Goal: Task Accomplishment & Management: Use online tool/utility

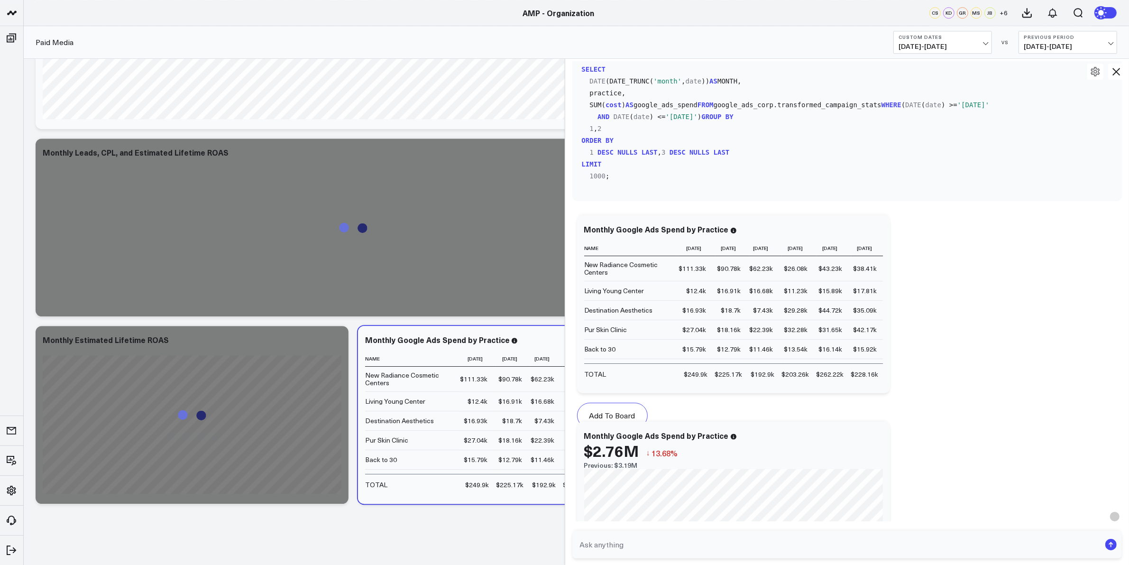
click at [1118, 69] on icon at bounding box center [1115, 71] width 11 height 11
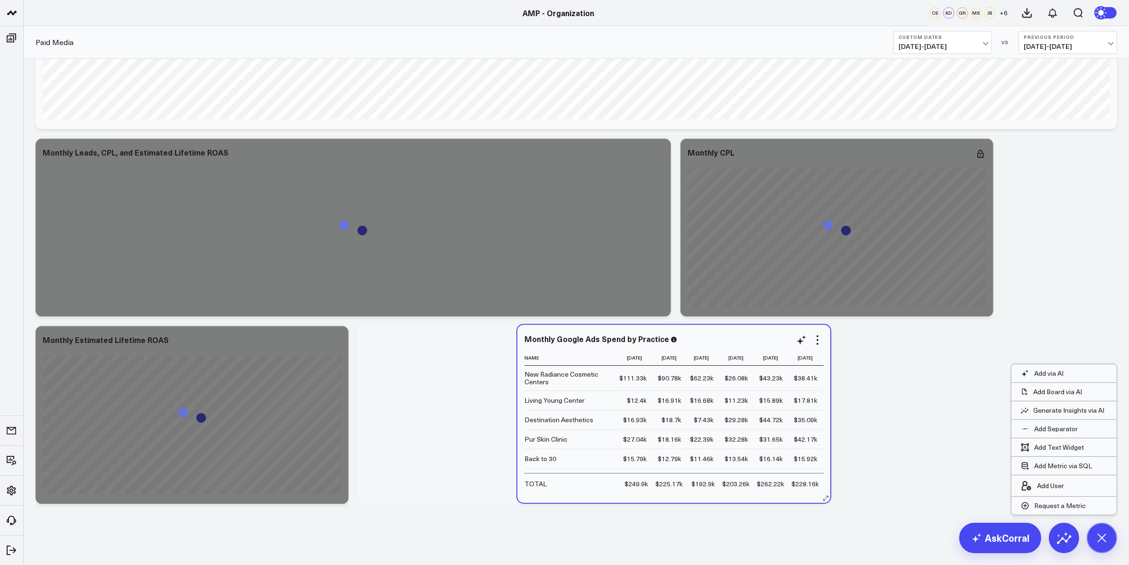
drag, startPoint x: 444, startPoint y: 494, endPoint x: 515, endPoint y: 490, distance: 70.8
click at [560, 493] on div "Monthly Google Ads Spend by Practice Name 2024-07-01 2024-08-01 2024-09-01 2024…" at bounding box center [673, 414] width 313 height 178
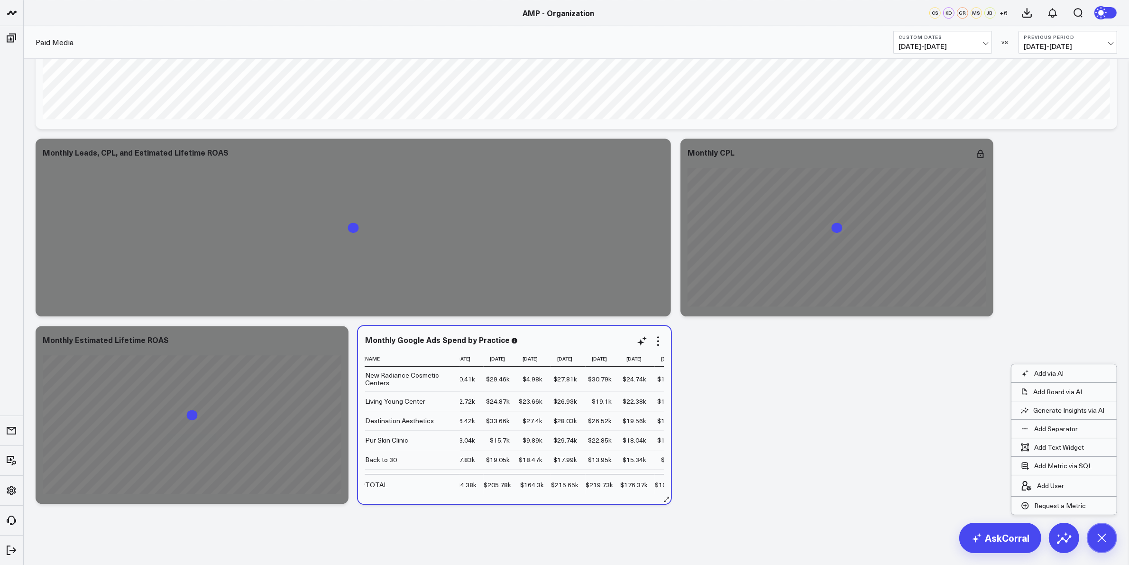
scroll to position [0, 337]
drag, startPoint x: 669, startPoint y: 496, endPoint x: 1148, endPoint y: 480, distance: 479.0
click at [659, 341] on icon at bounding box center [657, 340] width 11 height 11
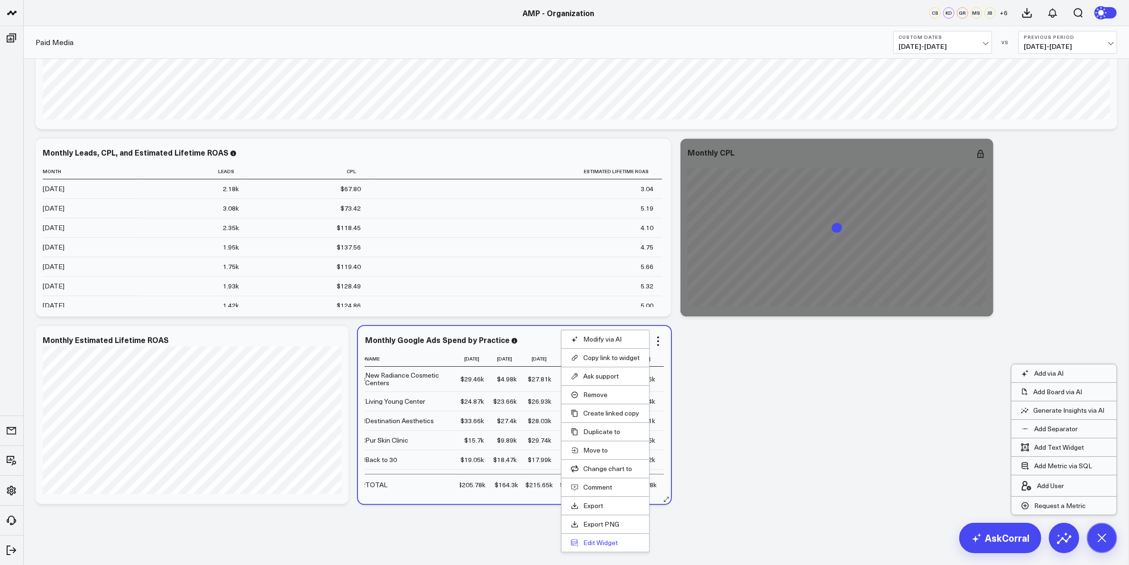
click at [596, 539] on button "Edit Widget" at bounding box center [605, 542] width 69 height 9
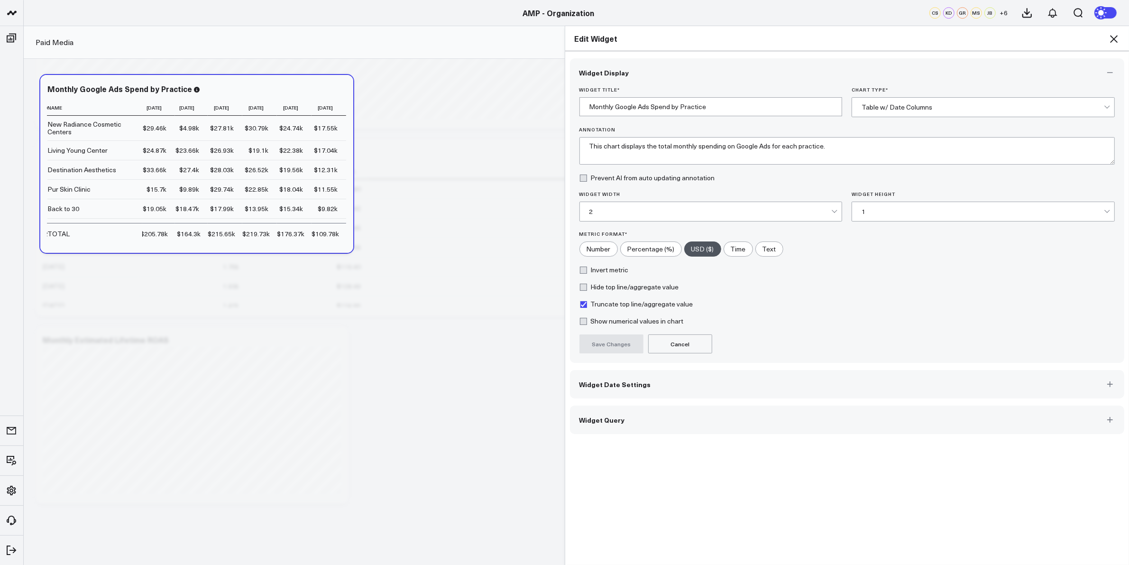
click at [813, 215] on div "2" at bounding box center [710, 212] width 242 height 8
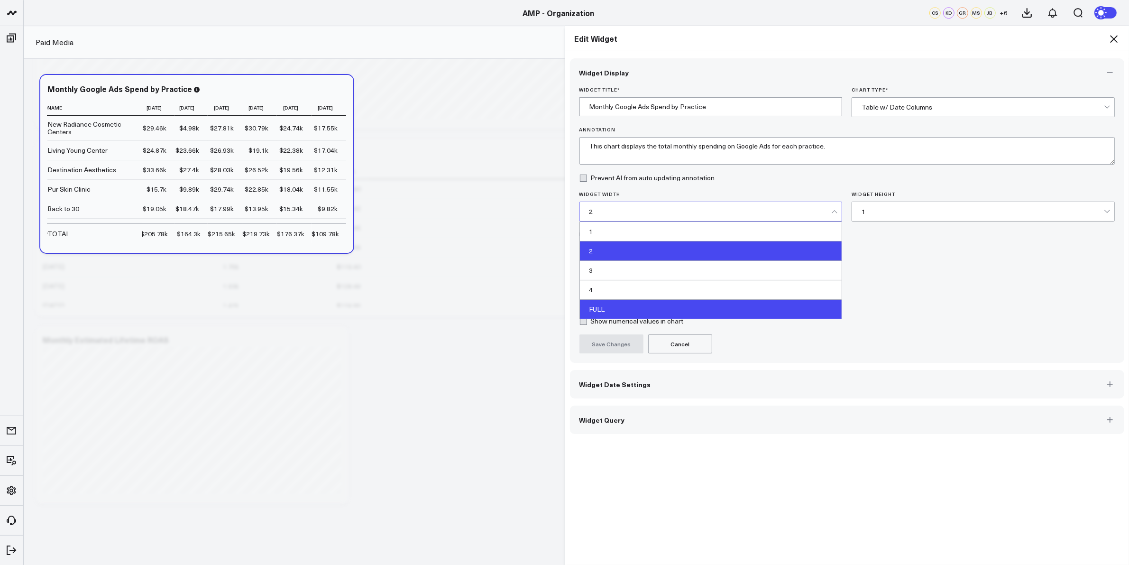
click at [685, 319] on div "FULL" at bounding box center [711, 309] width 262 height 19
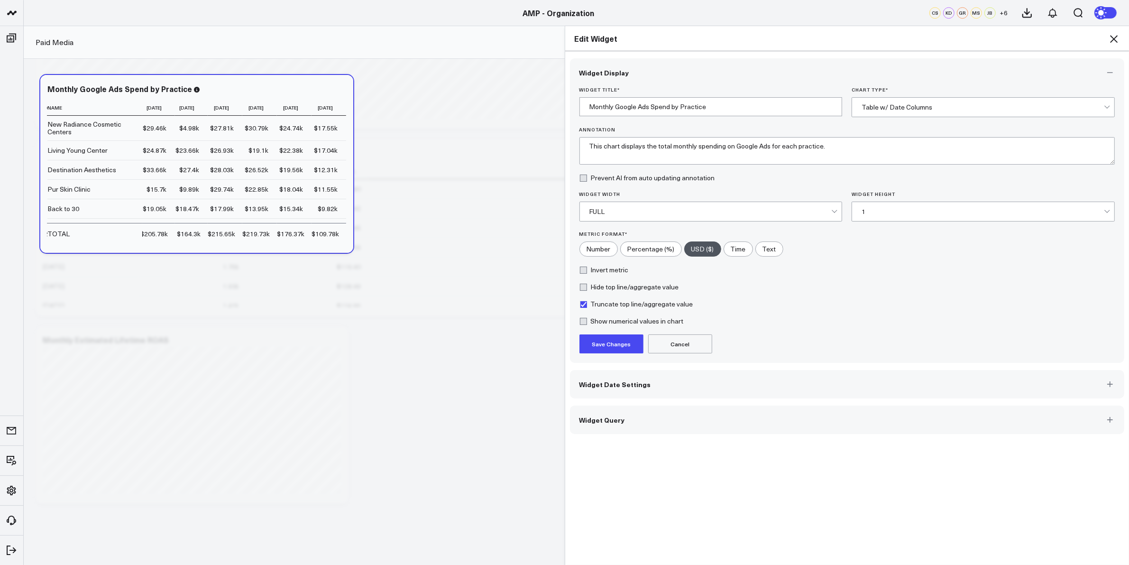
click at [867, 210] on div "1" at bounding box center [982, 212] width 242 height 8
drag, startPoint x: 856, startPoint y: 245, endPoint x: 832, endPoint y: 259, distance: 27.4
click at [856, 245] on div "2" at bounding box center [983, 250] width 262 height 19
click at [617, 344] on button "Save Changes" at bounding box center [611, 343] width 64 height 19
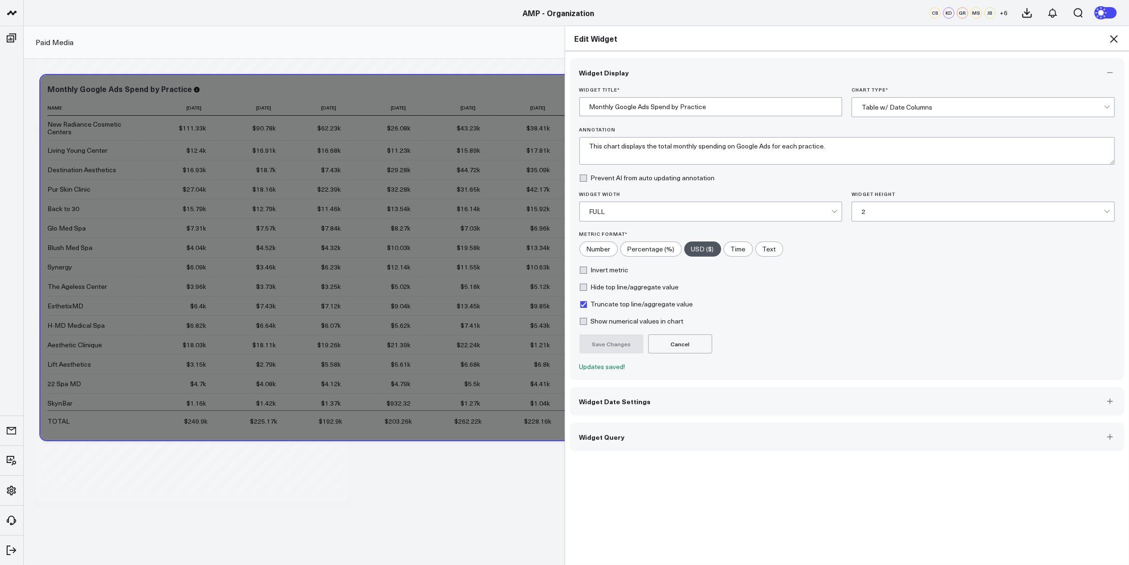
click at [1113, 38] on icon at bounding box center [1114, 39] width 8 height 8
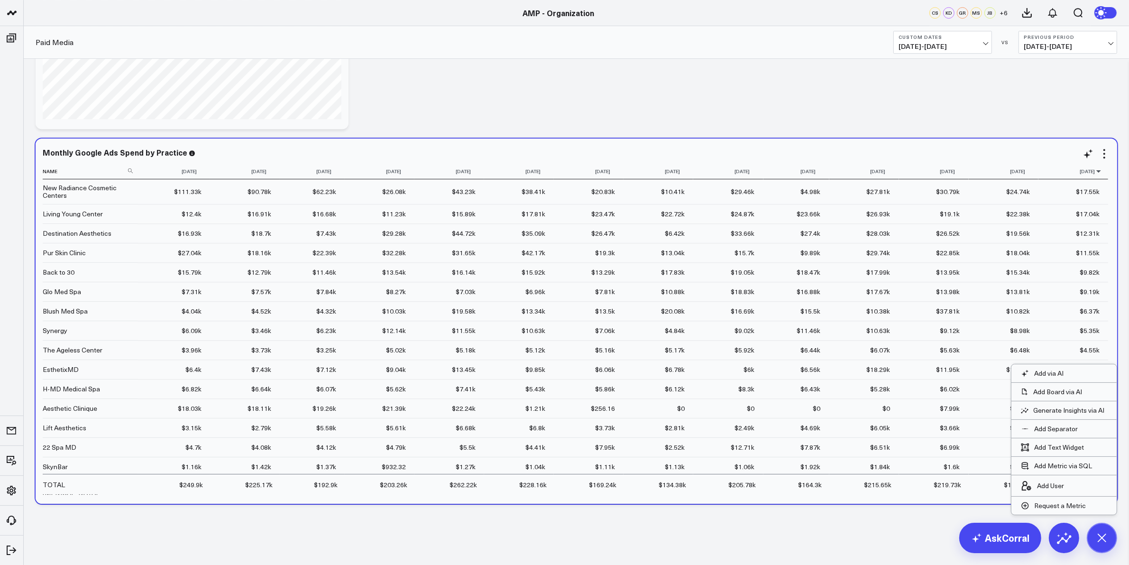
click at [1095, 171] on icon at bounding box center [1099, 171] width 8 height 6
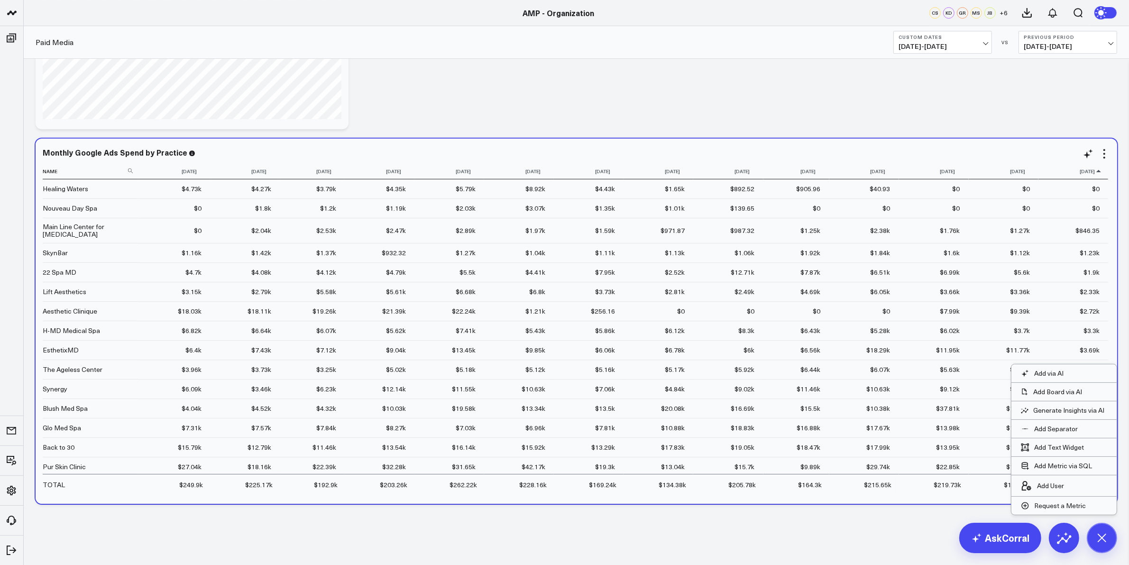
click at [1095, 171] on icon at bounding box center [1099, 171] width 8 height 6
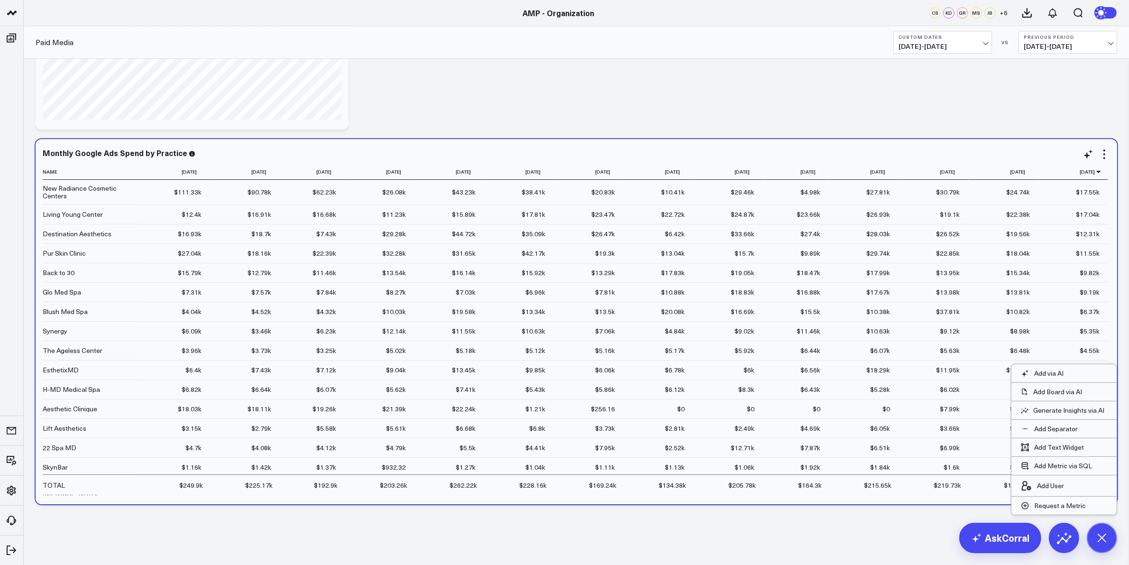
scroll to position [3495, 0]
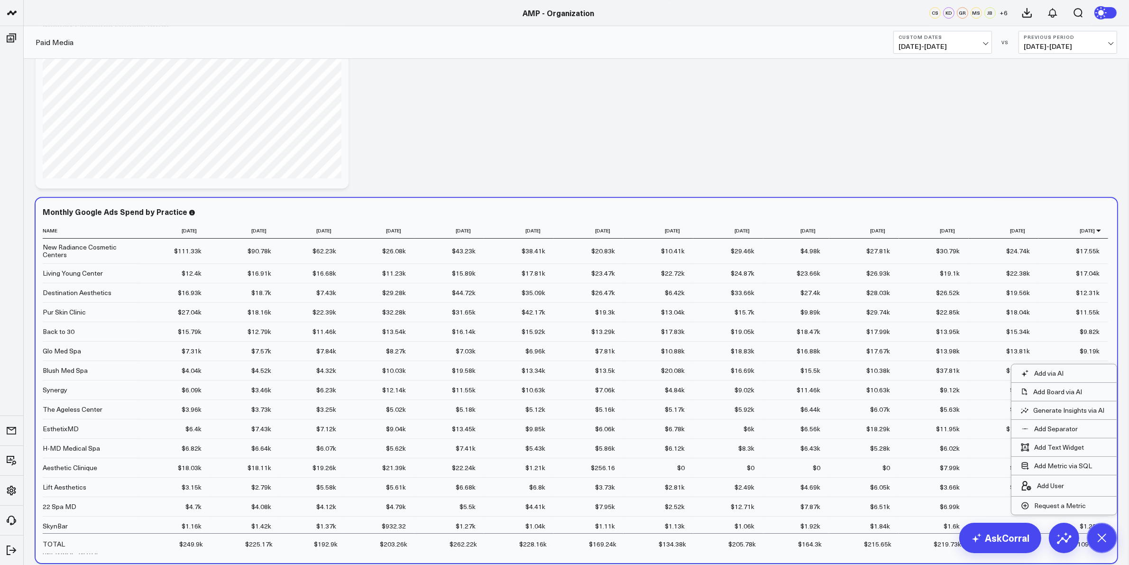
click at [1103, 216] on icon at bounding box center [1104, 217] width 2 height 2
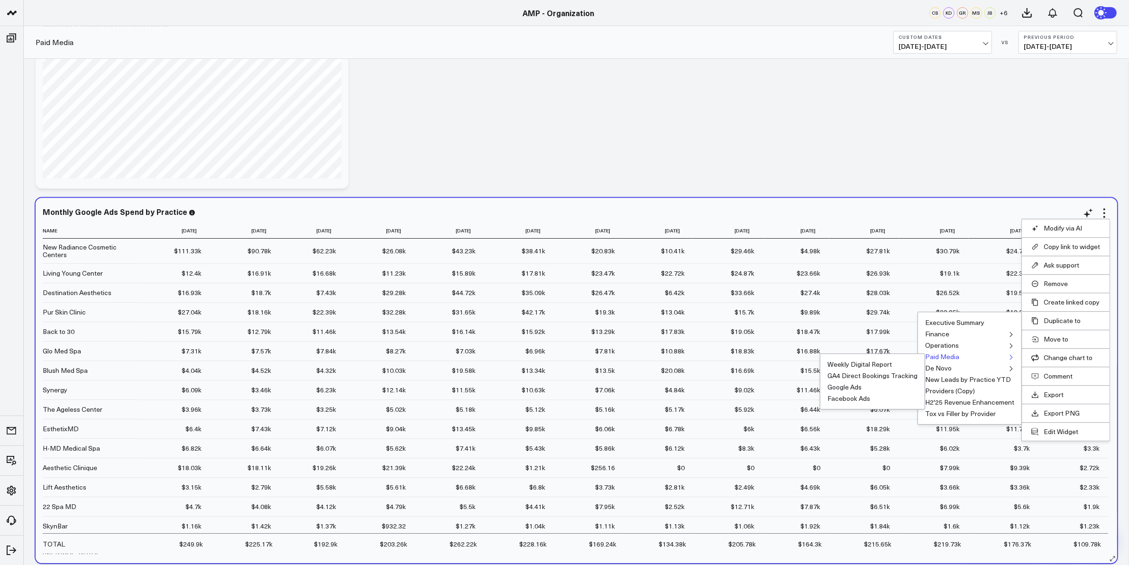
click at [947, 358] on button "Paid Media" at bounding box center [942, 356] width 34 height 7
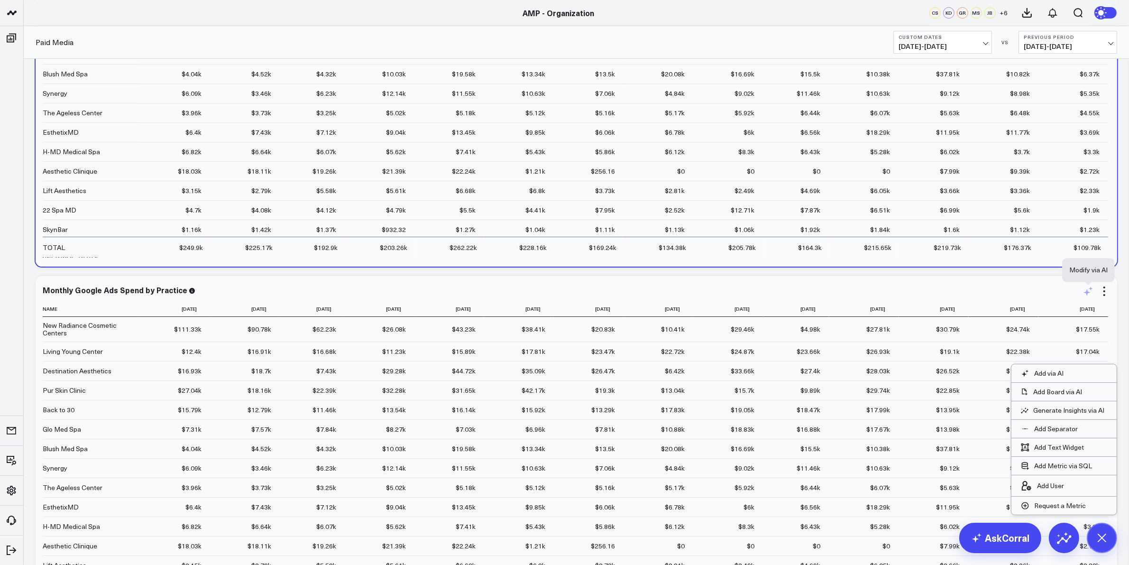
click at [1084, 292] on icon at bounding box center [1087, 290] width 11 height 11
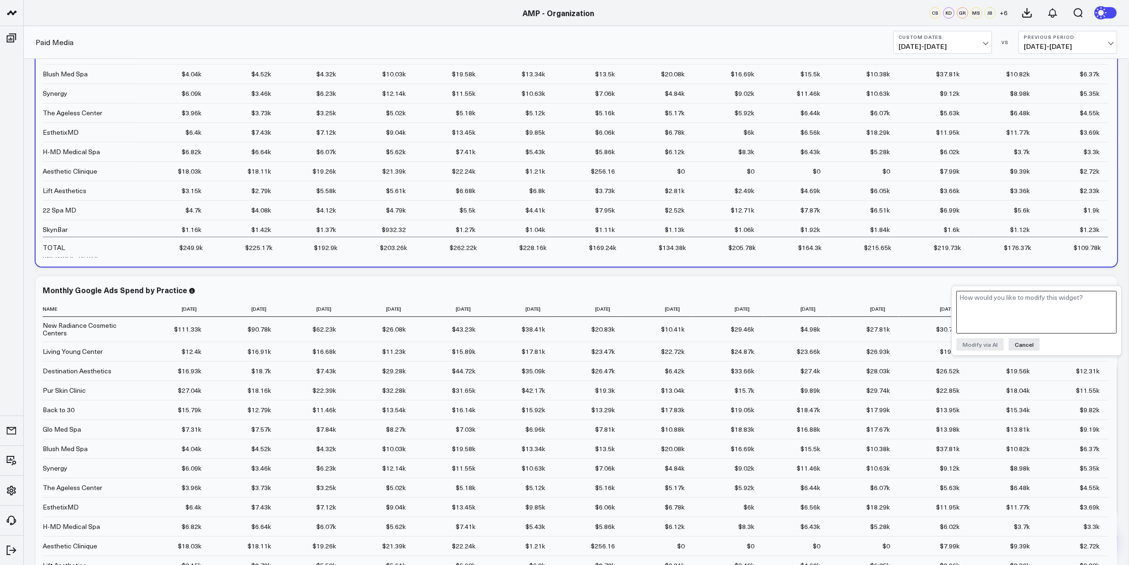
click at [1044, 310] on textarea at bounding box center [1036, 312] width 160 height 43
type textarea "Recreate the table by replacing "Google Ads Spend" by Practice with "Facebook A…"
click at [976, 340] on button "Modify via AI" at bounding box center [979, 344] width 47 height 12
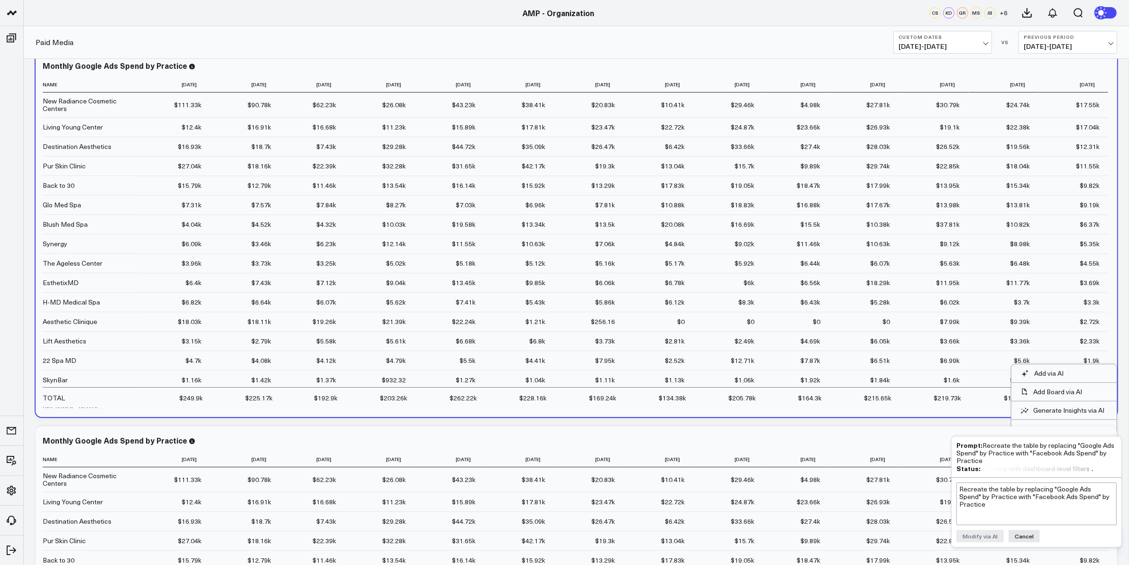
scroll to position [3910, 0]
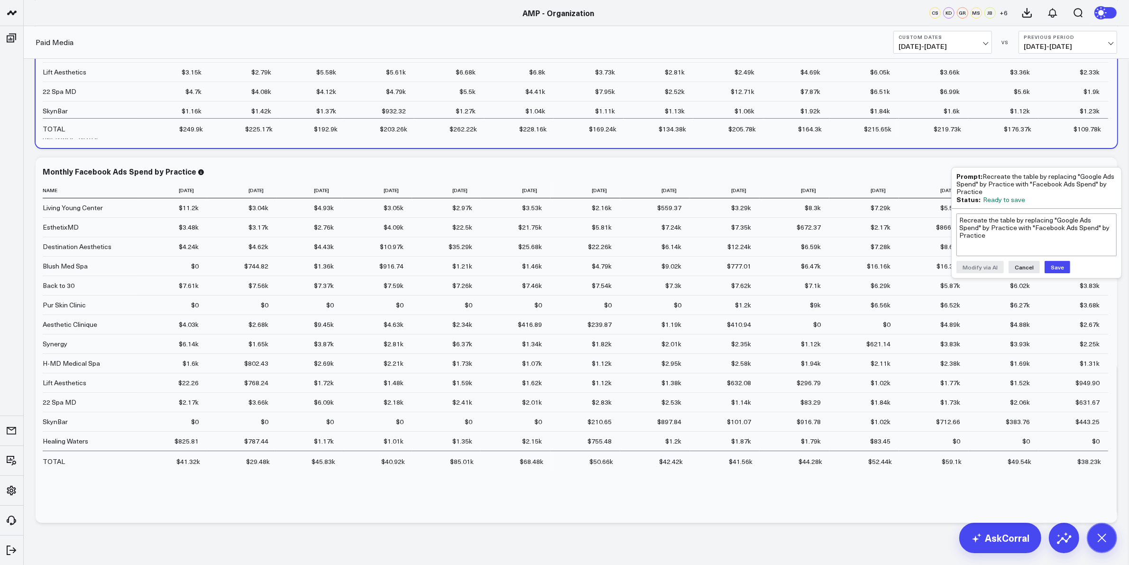
click at [1055, 262] on button "Save" at bounding box center [1057, 267] width 26 height 12
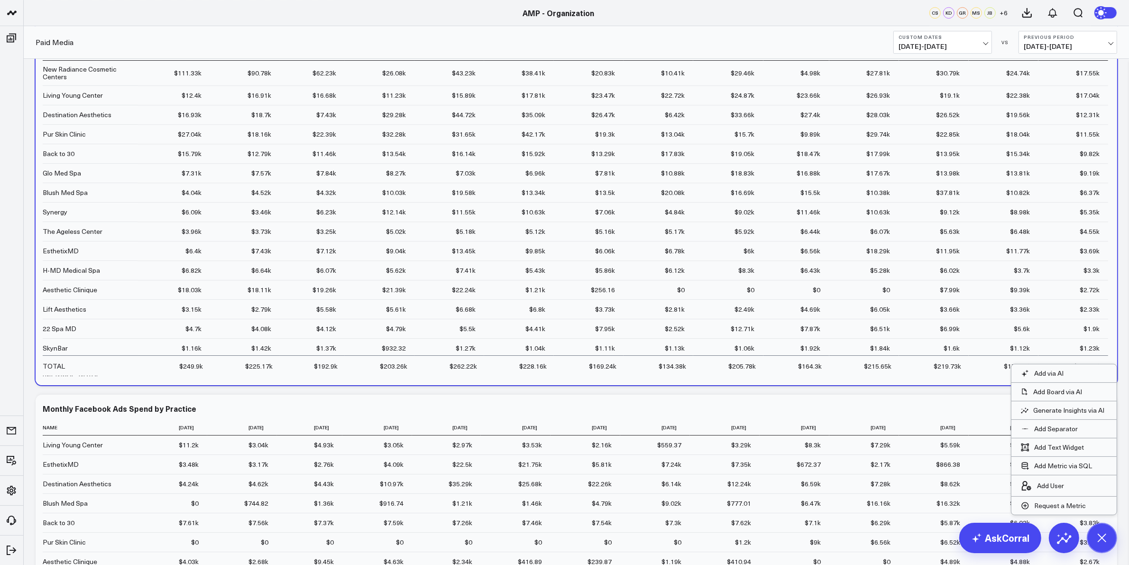
scroll to position [3614, 0]
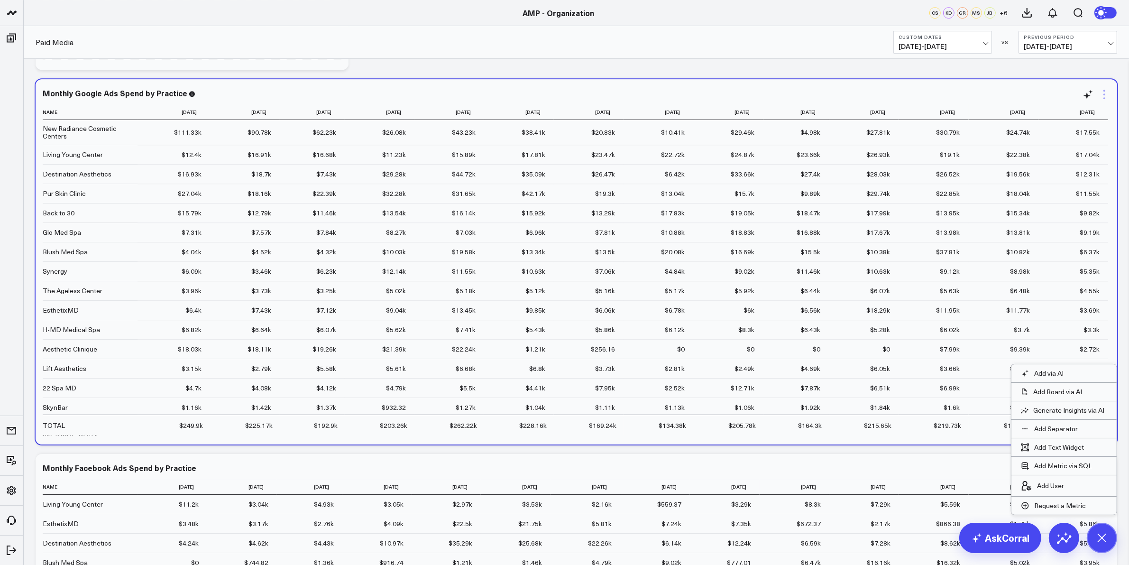
click at [1105, 93] on icon at bounding box center [1103, 94] width 11 height 11
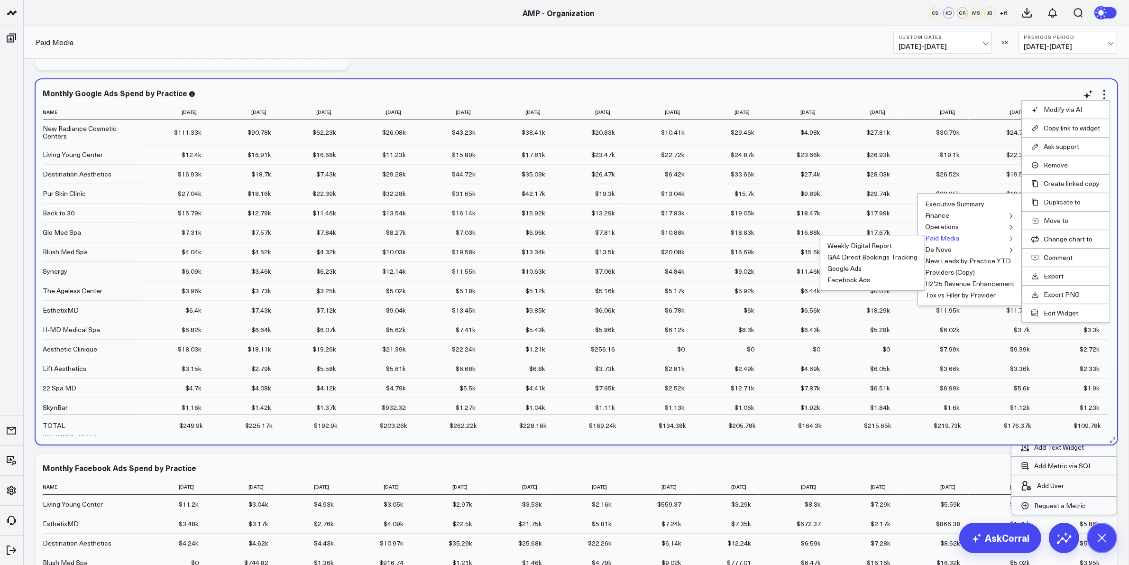
click at [939, 236] on button "Paid Media" at bounding box center [942, 238] width 34 height 7
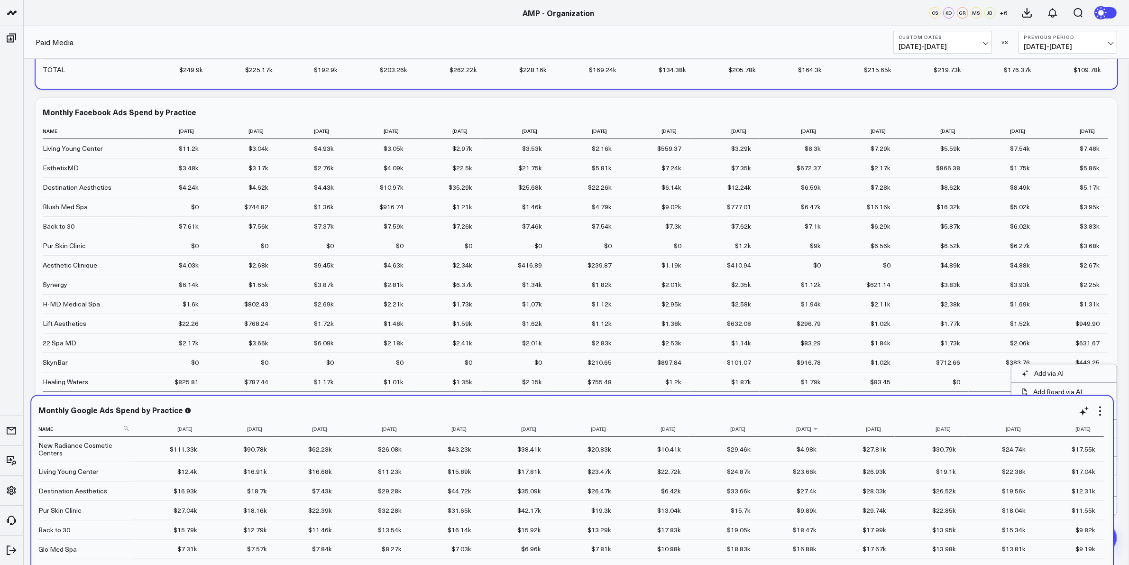
scroll to position [59, 0]
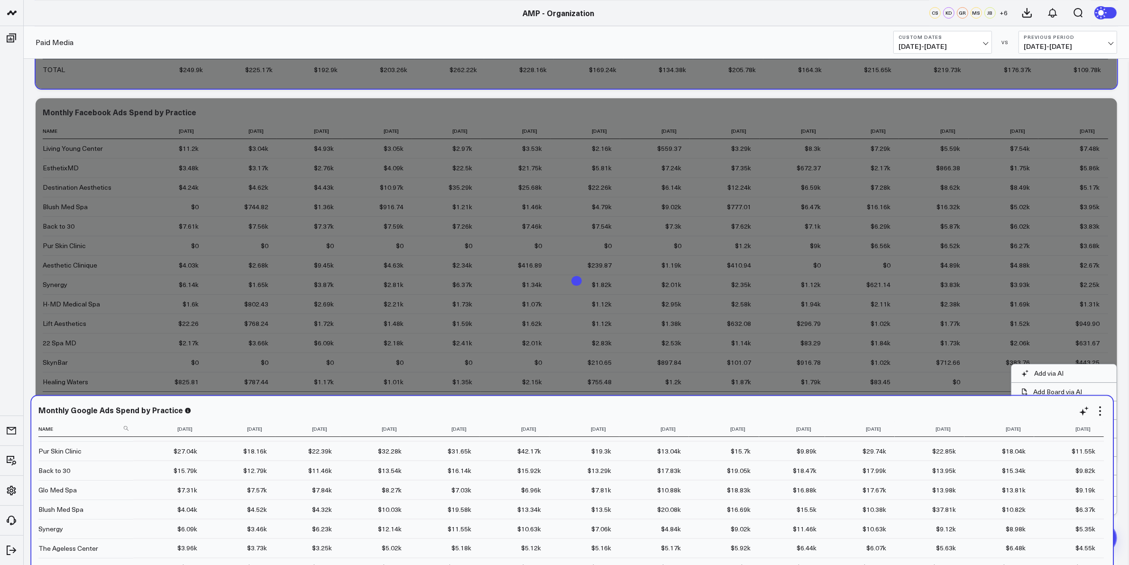
drag, startPoint x: 761, startPoint y: 124, endPoint x: 757, endPoint y: 422, distance: 297.7
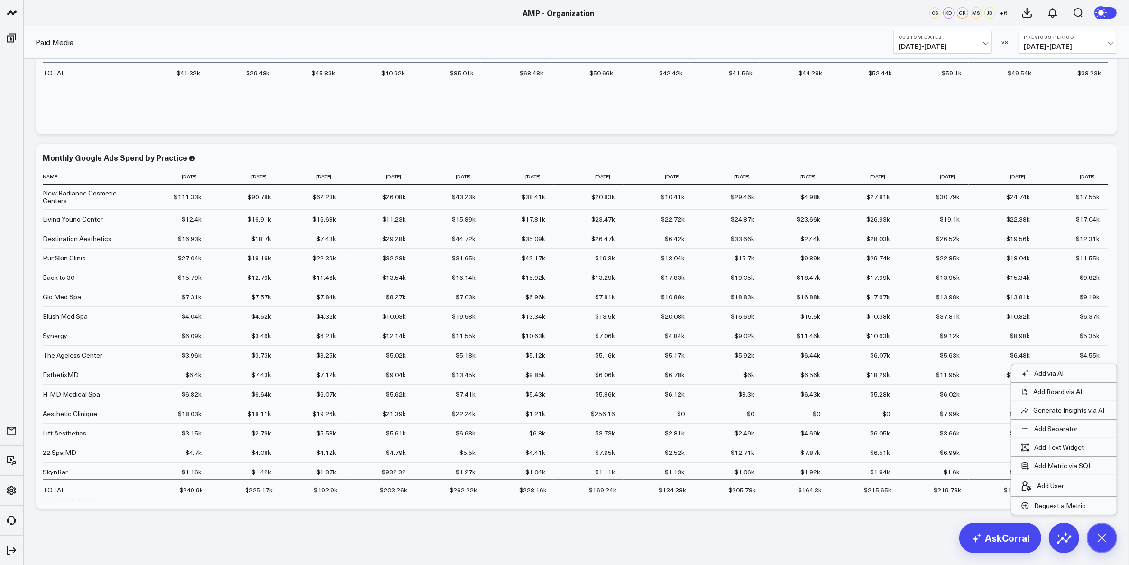
scroll to position [4303, 0]
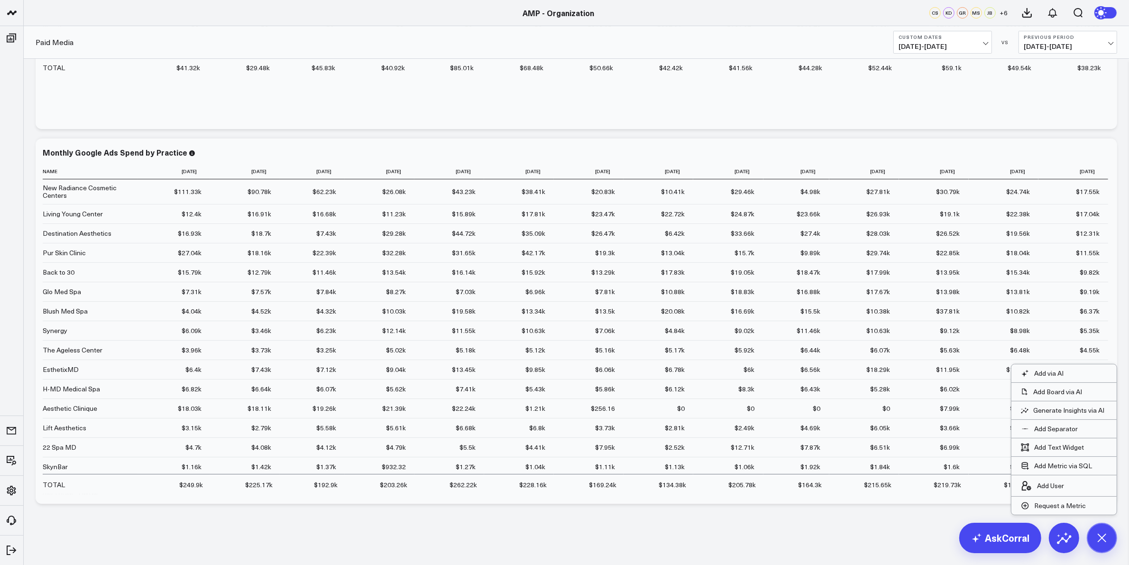
click at [1088, 155] on icon at bounding box center [1087, 153] width 11 height 11
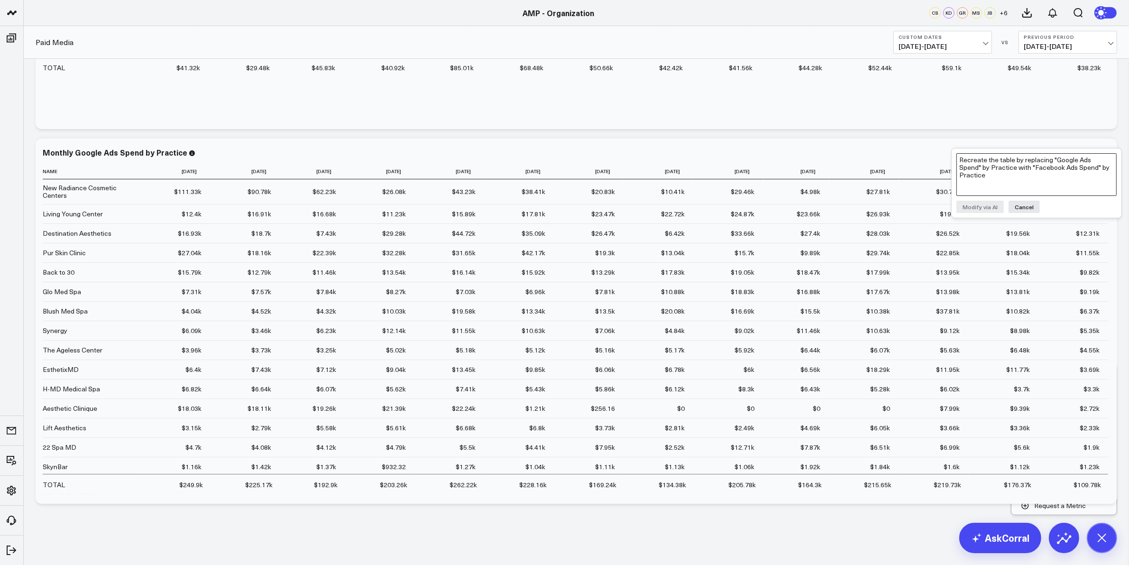
click at [999, 172] on textarea "Recreate the table by replacing "Google Ads Spend" by Practice with "Facebook A…" at bounding box center [1036, 174] width 160 height 43
click at [970, 182] on textarea "Recreate this widget by Adding "Facebook Ads Spend" by practice to the current …" at bounding box center [1036, 174] width 160 height 43
type textarea "Recreate this widget by Adding "Facebook Ads Spend" by practice to the current …"
click at [980, 204] on button "Modify via AI" at bounding box center [979, 207] width 47 height 12
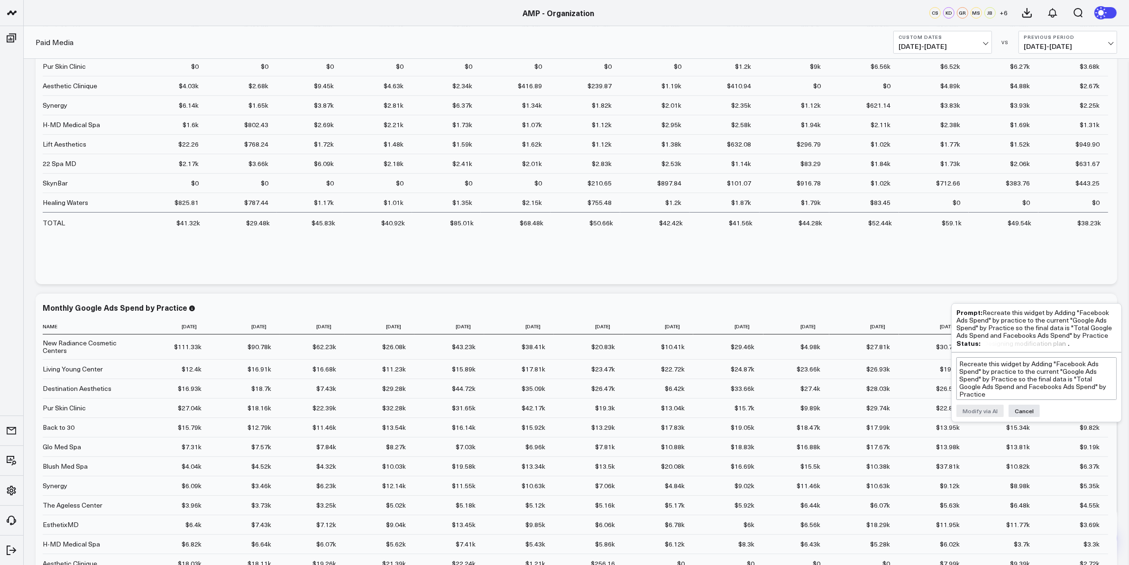
scroll to position [4185, 0]
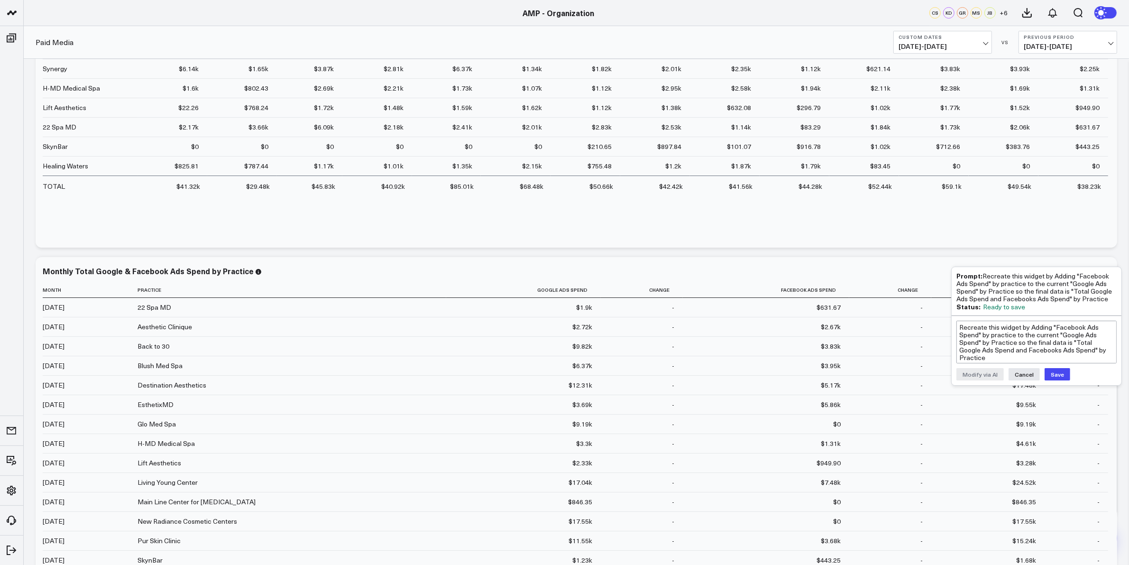
click at [1069, 380] on div "Recreate this widget by Adding "Facebook Ads Spend" by practice to the current …" at bounding box center [1036, 350] width 170 height 69
click at [1058, 375] on button "Save" at bounding box center [1057, 374] width 26 height 12
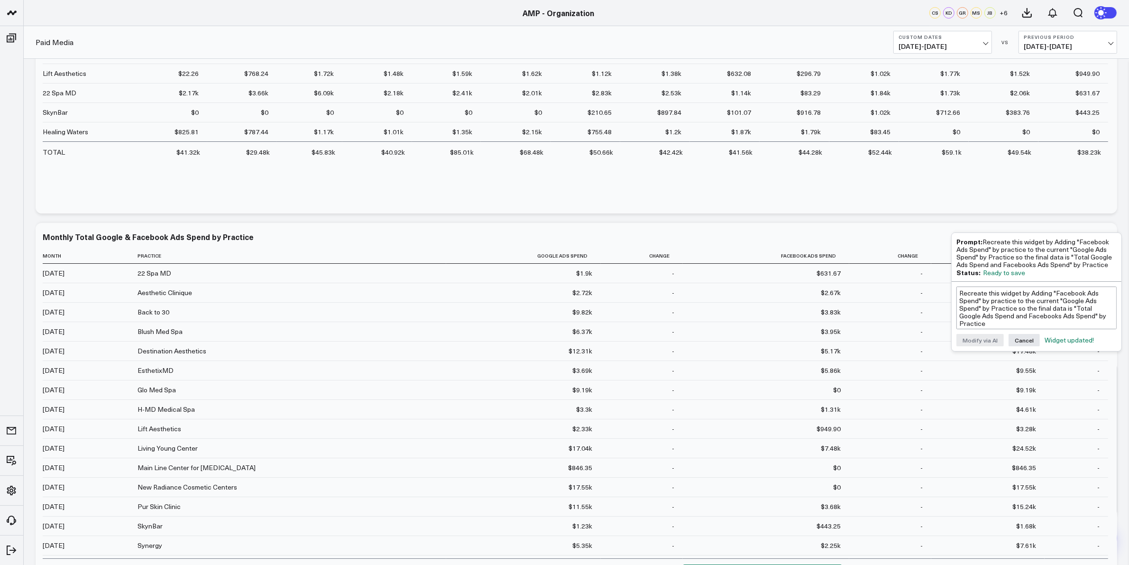
scroll to position [4244, 0]
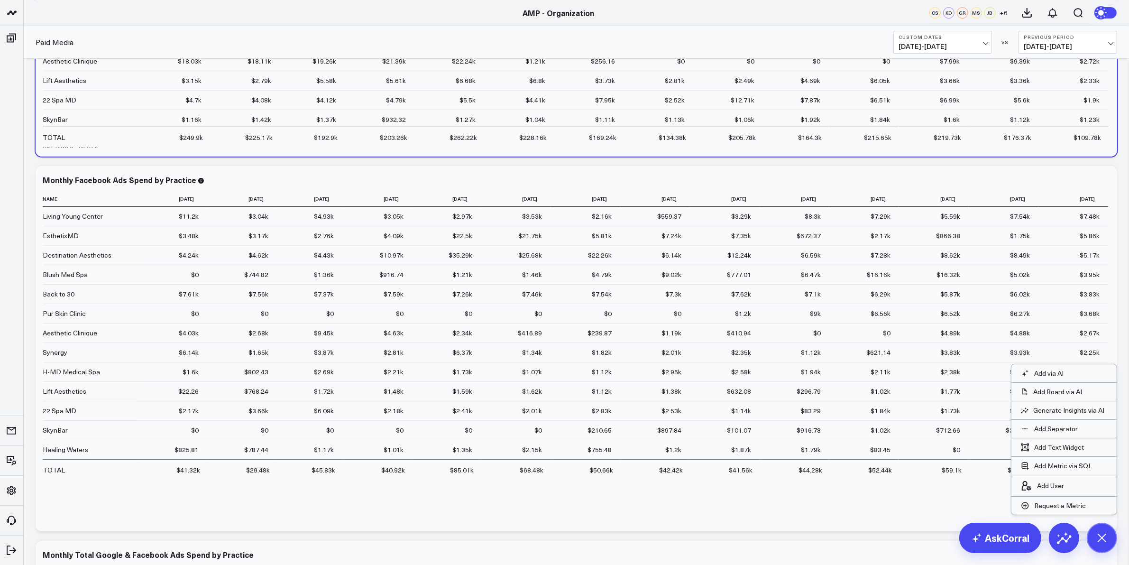
scroll to position [3928, 0]
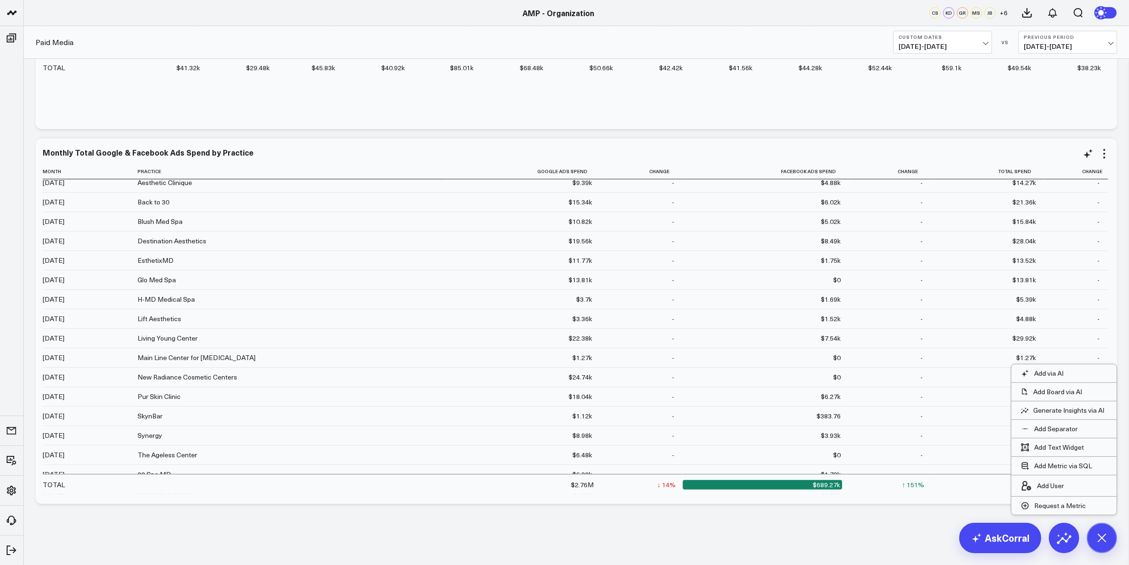
scroll to position [356, 0]
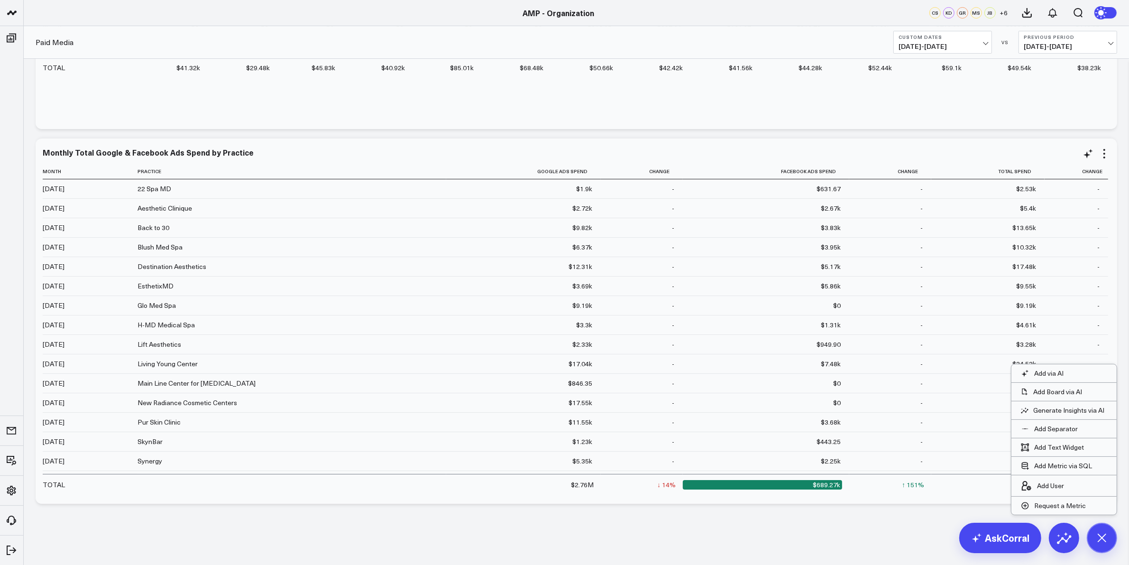
click at [1115, 276] on div "Monthly Total Google & Facebook Ads Spend by Practice Month Practice Google Ads…" at bounding box center [576, 320] width 1081 height 365
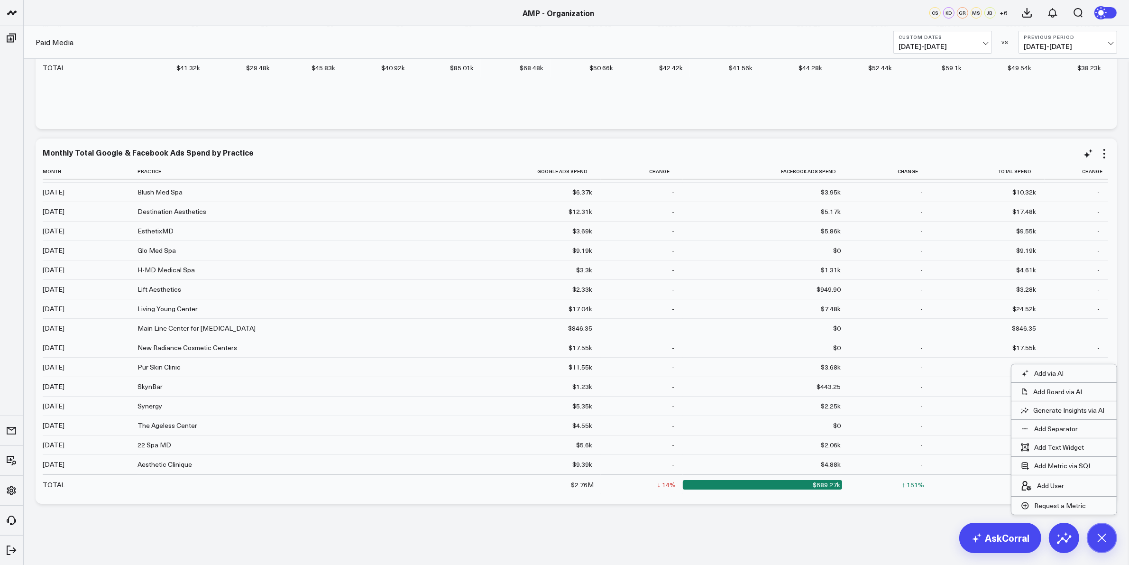
scroll to position [119, 0]
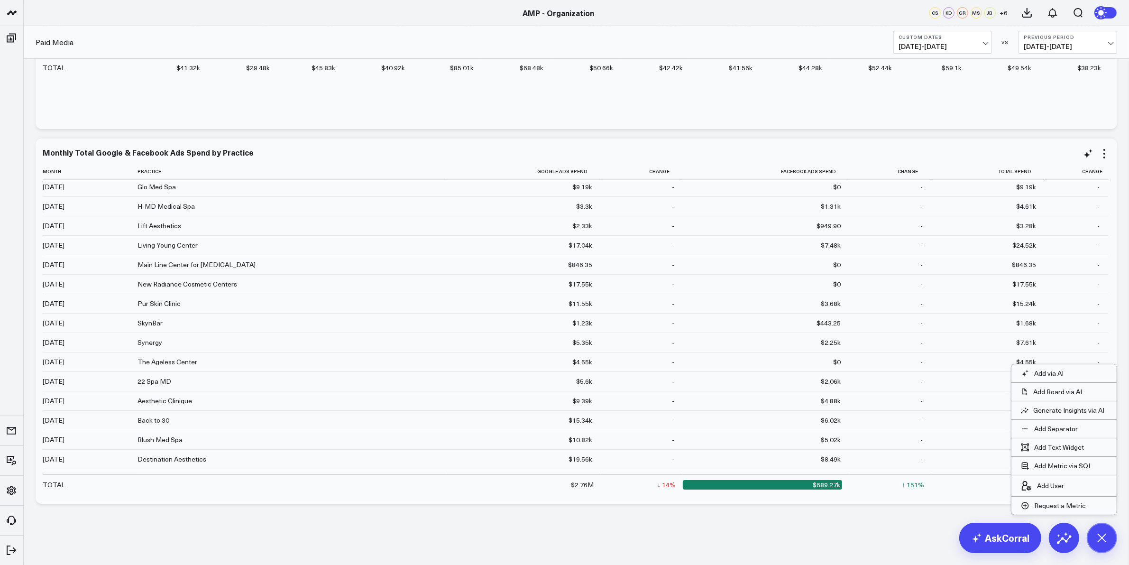
click at [1073, 140] on div "Monthly Total Google & Facebook Ads Spend by Practice Month Practice Google Ads…" at bounding box center [576, 320] width 1081 height 365
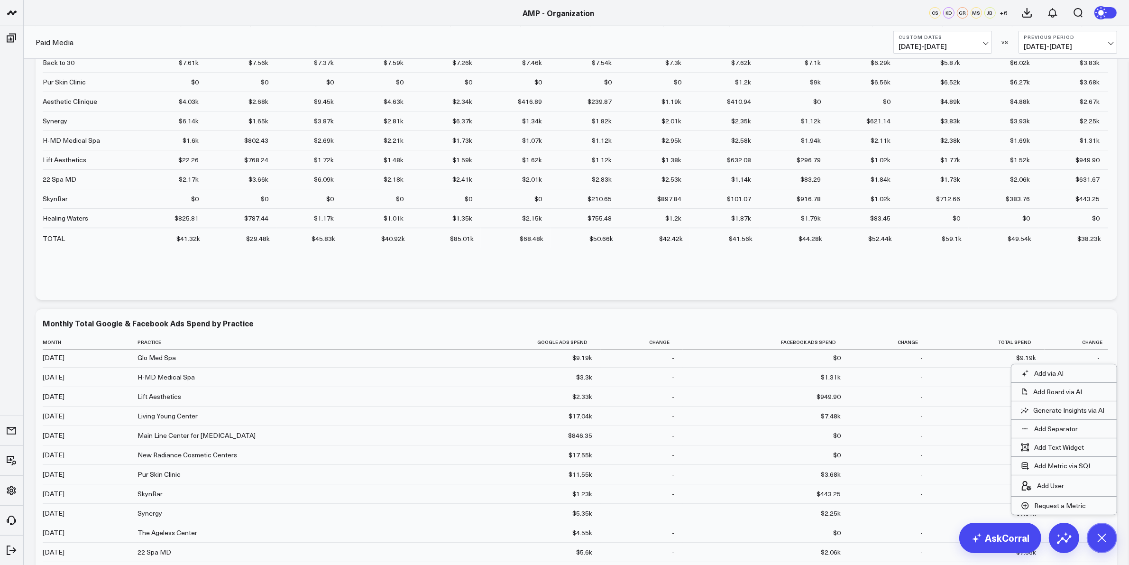
scroll to position [4303, 0]
